Goal: Task Accomplishment & Management: Manage account settings

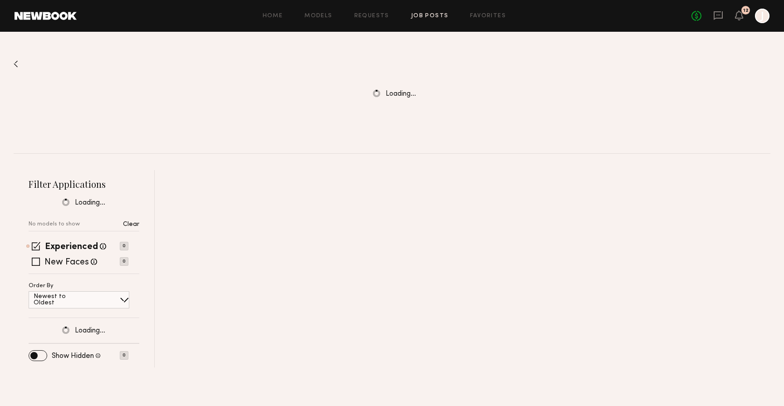
click at [737, 23] on header "Home Models Requests Job Posts Favorites Sign Out No fees up to $5,000 12 J" at bounding box center [392, 16] width 784 height 32
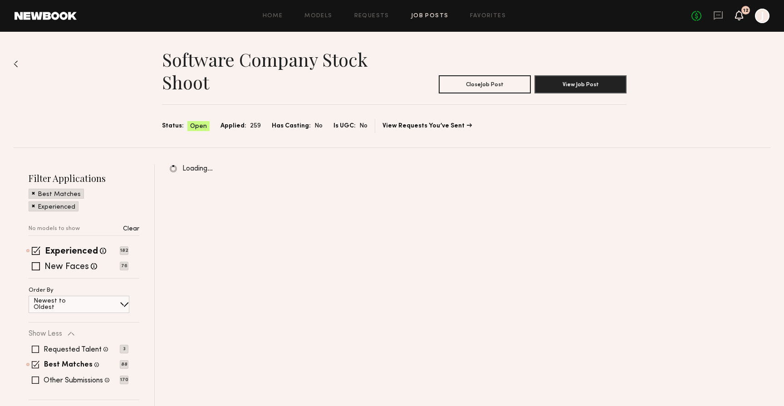
click at [738, 19] on icon at bounding box center [739, 19] width 3 height 1
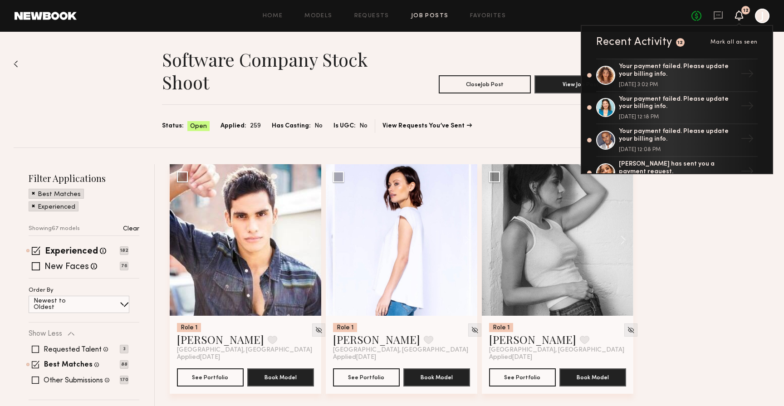
click at [756, 15] on div at bounding box center [762, 16] width 15 height 15
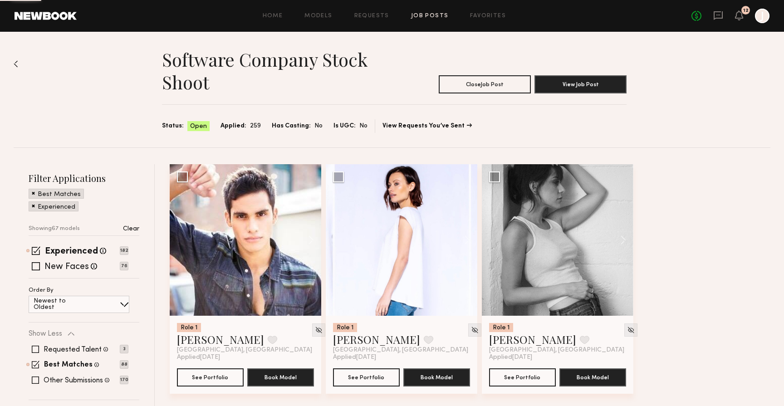
click at [757, 15] on div at bounding box center [762, 16] width 15 height 15
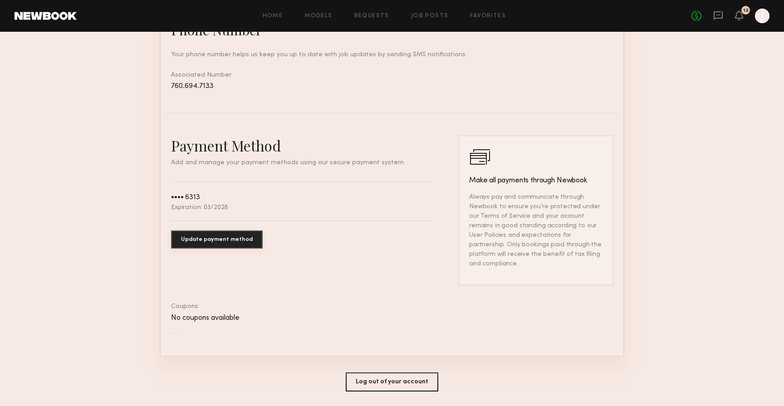
scroll to position [418, 0]
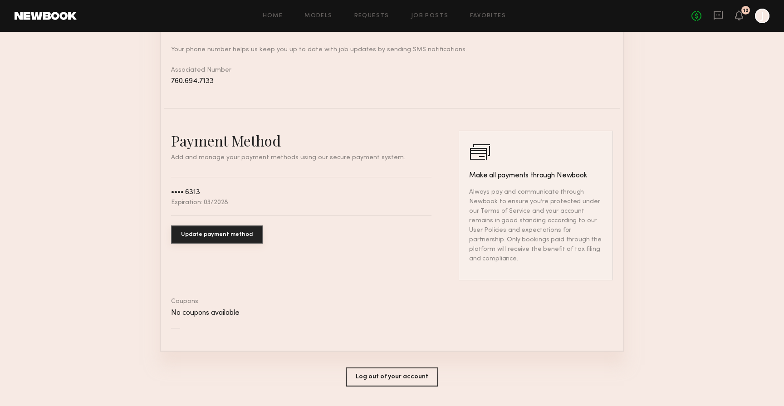
click at [318, 142] on h2 "Payment Method" at bounding box center [301, 141] width 260 height 20
click at [316, 152] on div "Payment Method Add and manage your payment methods using our secure payment sys…" at bounding box center [301, 206] width 260 height 150
click at [532, 233] on p "Always pay and communicate through Newbook to ensure you’re protected under our…" at bounding box center [535, 225] width 133 height 76
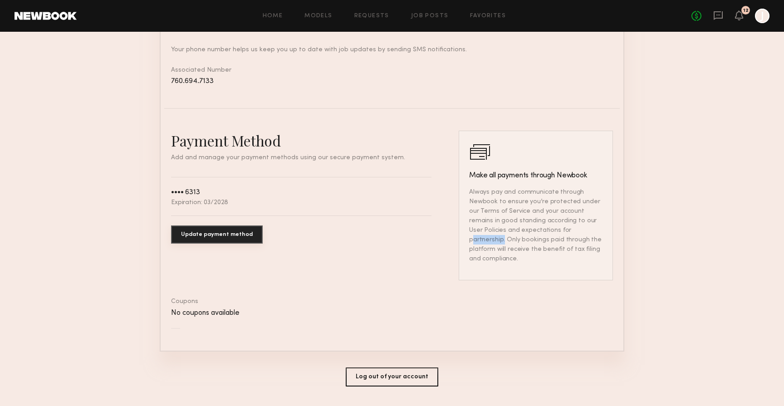
click at [532, 233] on p "Always pay and communicate through Newbook to ensure you’re protected under our…" at bounding box center [535, 225] width 133 height 76
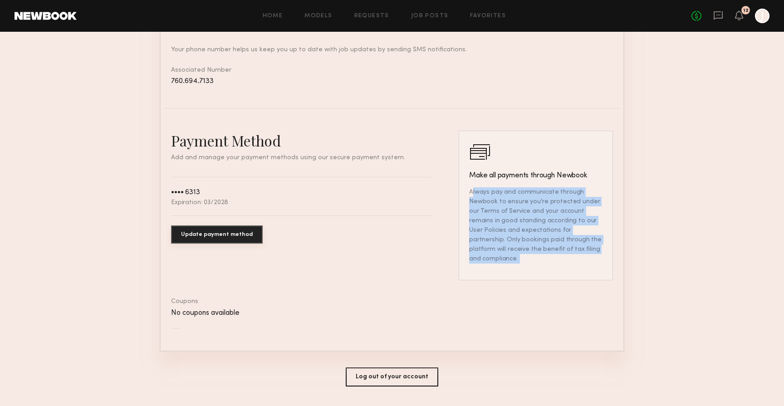
click at [532, 233] on p "Always pay and communicate through Newbook to ensure you’re protected under our…" at bounding box center [535, 225] width 133 height 76
click at [550, 236] on p "Always pay and communicate through Newbook to ensure you’re protected under our…" at bounding box center [535, 225] width 133 height 76
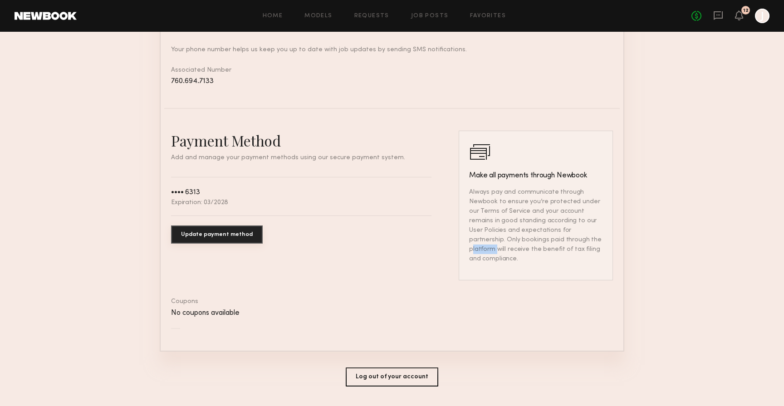
click at [550, 236] on p "Always pay and communicate through Newbook to ensure you’re protected under our…" at bounding box center [535, 225] width 133 height 76
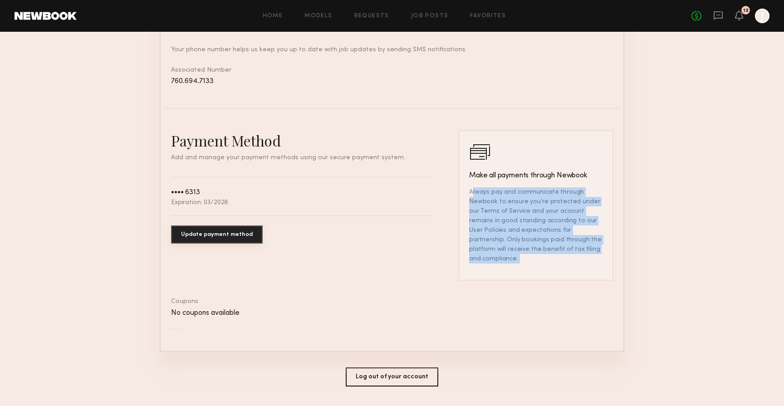
click at [550, 236] on p "Always pay and communicate through Newbook to ensure you’re protected under our…" at bounding box center [535, 225] width 133 height 76
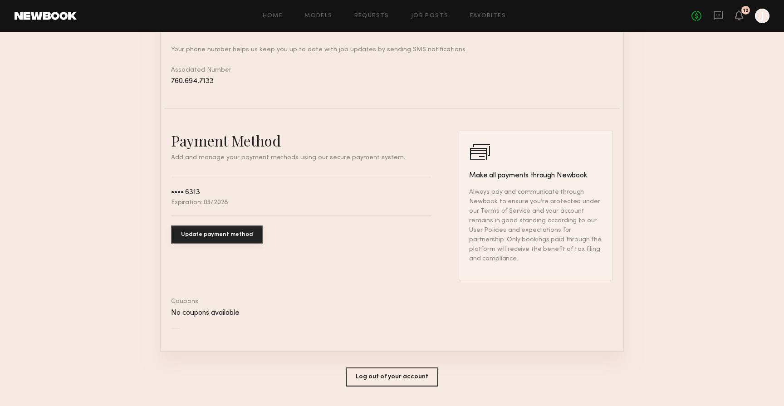
click at [548, 240] on p "Always pay and communicate through Newbook to ensure you’re protected under our…" at bounding box center [535, 225] width 133 height 76
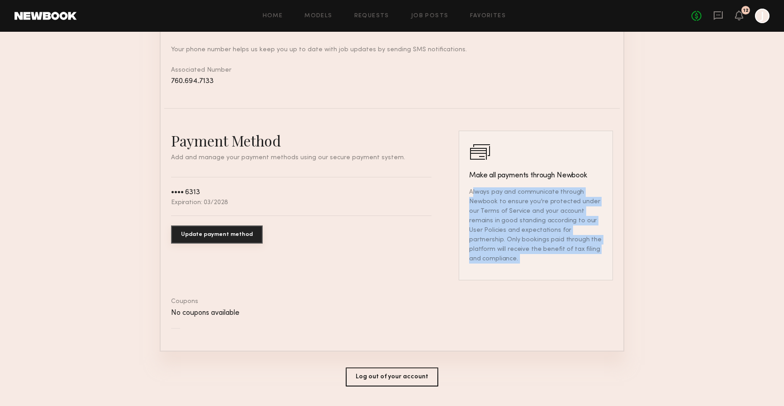
click at [548, 240] on p "Always pay and communicate through Newbook to ensure you’re protected under our…" at bounding box center [535, 225] width 133 height 76
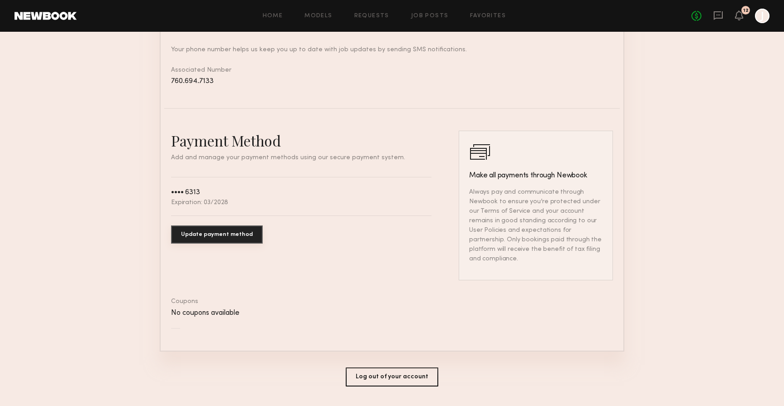
click at [504, 309] on div "No coupons available" at bounding box center [392, 313] width 442 height 8
